Goal: Information Seeking & Learning: Learn about a topic

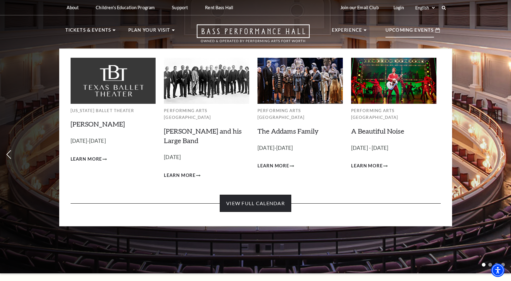
click at [268, 198] on link "View Full Calendar" at bounding box center [255, 203] width 71 height 17
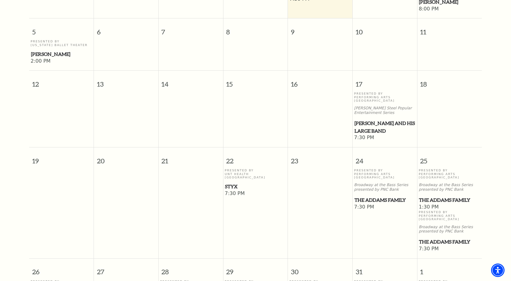
scroll to position [269, 0]
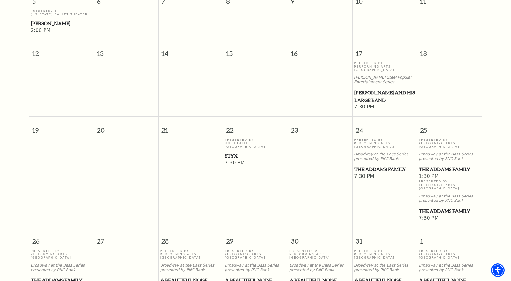
click at [234, 152] on span "Styx" at bounding box center [255, 156] width 61 height 8
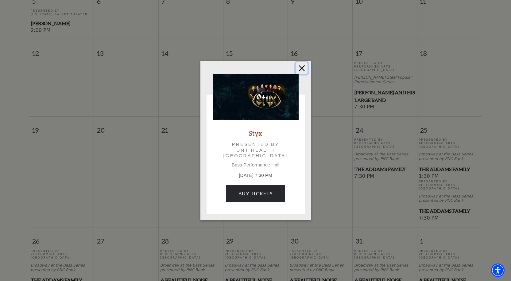
click at [300, 68] on button "Close" at bounding box center [302, 68] width 12 height 12
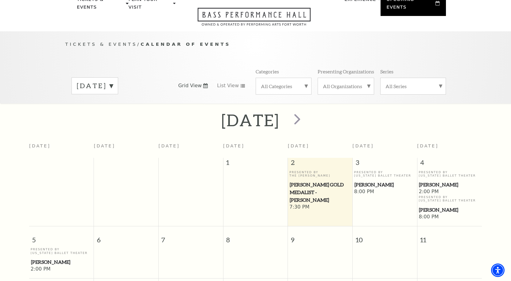
scroll to position [61, 0]
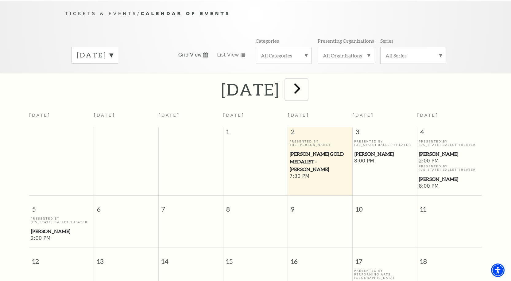
click at [306, 82] on span "next" at bounding box center [296, 87] width 17 height 17
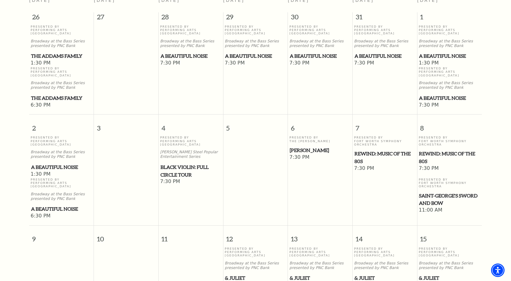
scroll to position [177, 0]
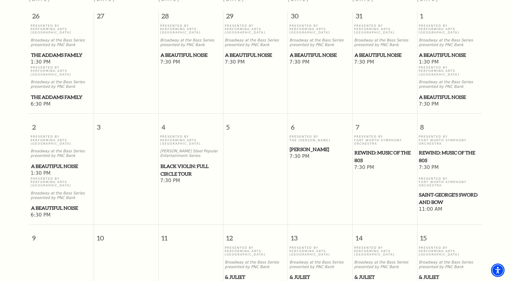
click at [445, 149] on span "REWIND: Music of the 80s" at bounding box center [449, 156] width 61 height 15
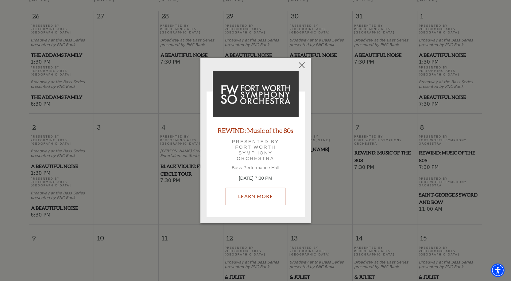
click at [267, 191] on link "Learn More" at bounding box center [256, 195] width 60 height 17
click at [302, 64] on button "Close" at bounding box center [302, 66] width 12 height 12
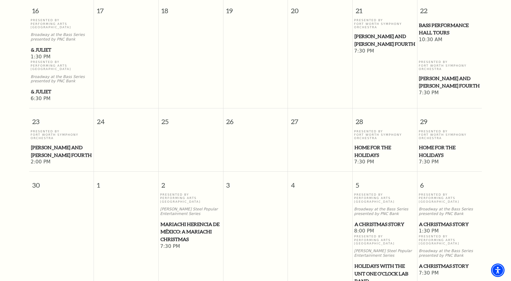
scroll to position [545, 0]
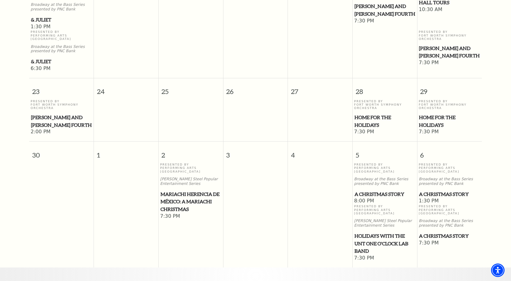
click at [370, 114] on span "Home for the Holidays" at bounding box center [384, 121] width 61 height 15
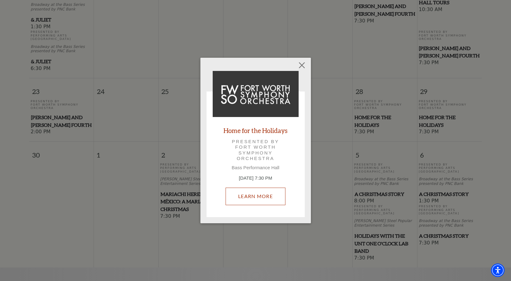
click at [246, 196] on link "Learn More" at bounding box center [256, 195] width 60 height 17
